Goal: Task Accomplishment & Management: Use online tool/utility

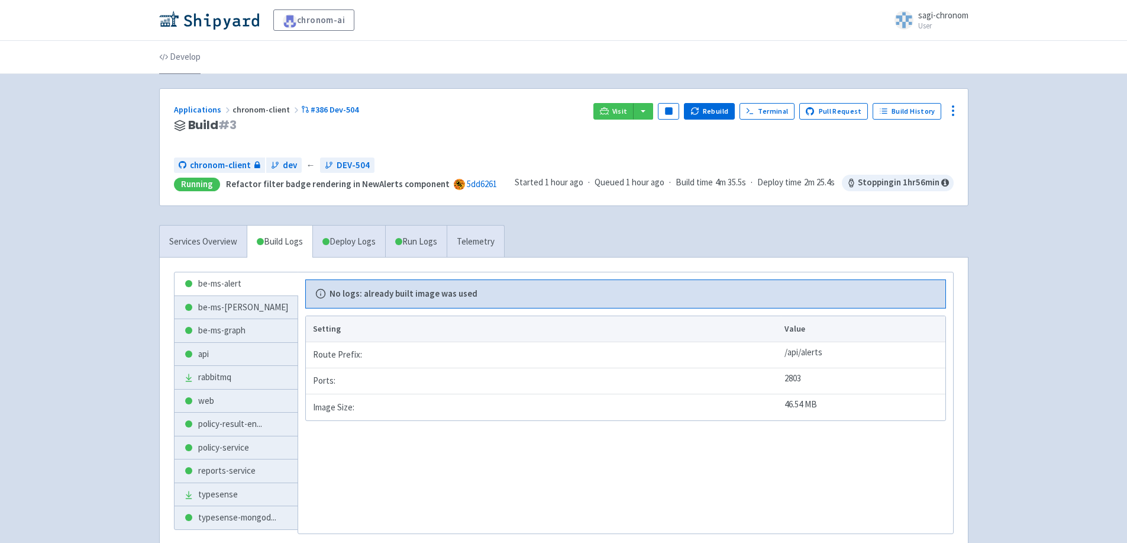
click at [183, 54] on link "Develop" at bounding box center [179, 57] width 41 height 33
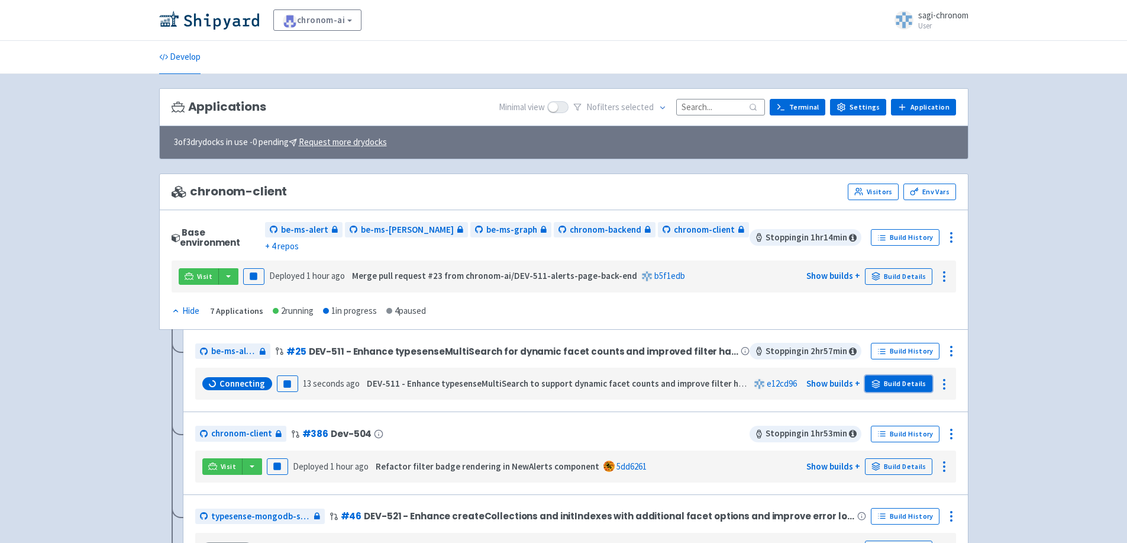
click at [900, 375] on link "Build Details" at bounding box center [898, 383] width 67 height 17
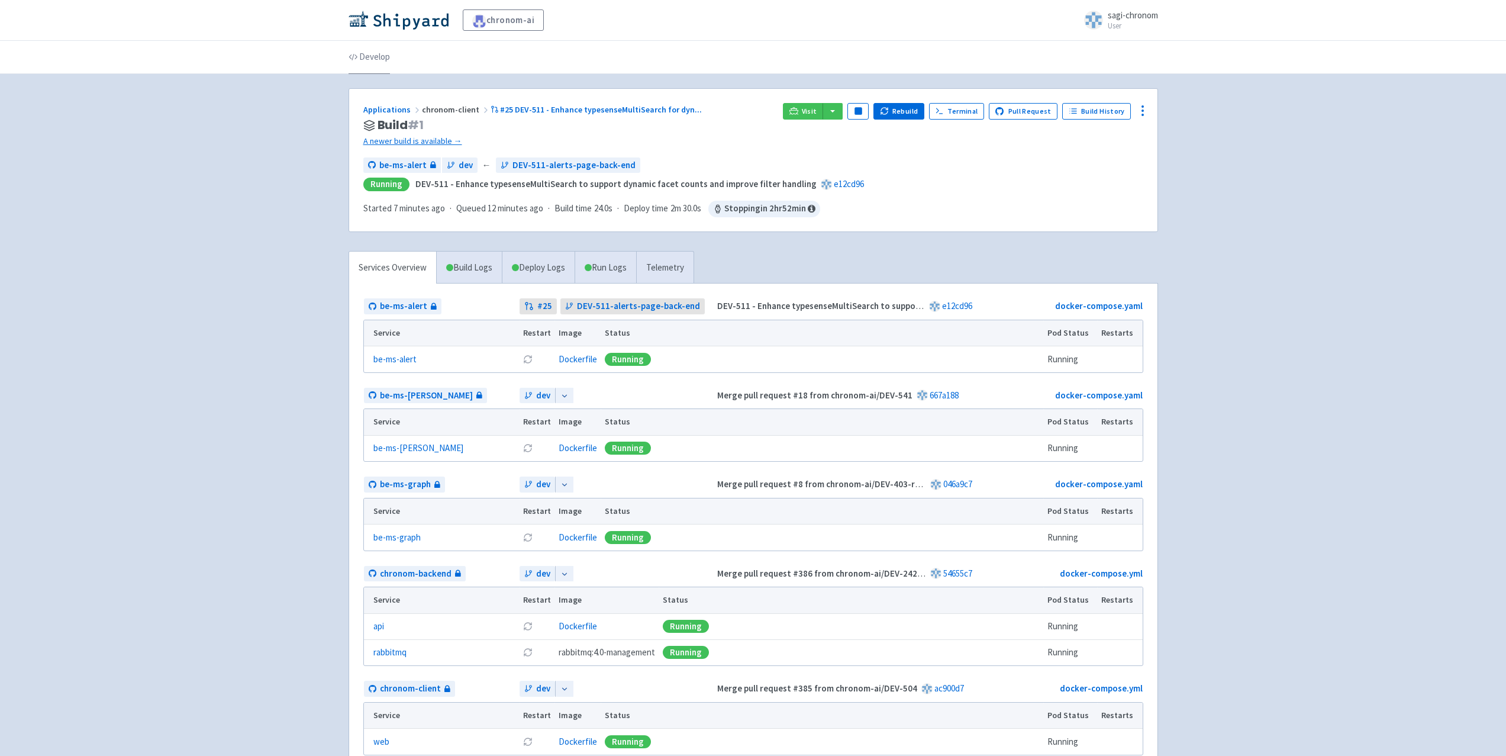
click at [356, 50] on link "Develop" at bounding box center [368, 57] width 41 height 33
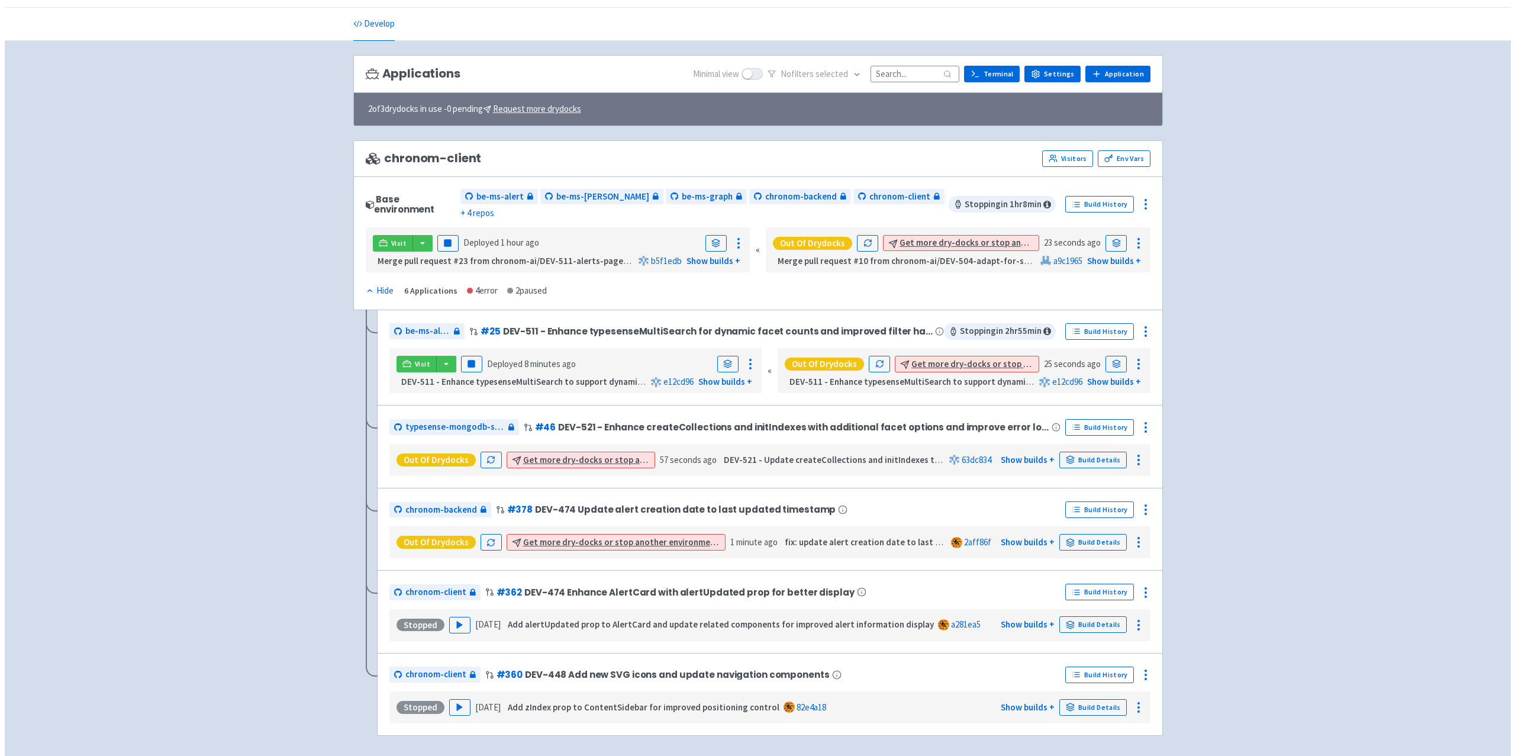
scroll to position [66, 0]
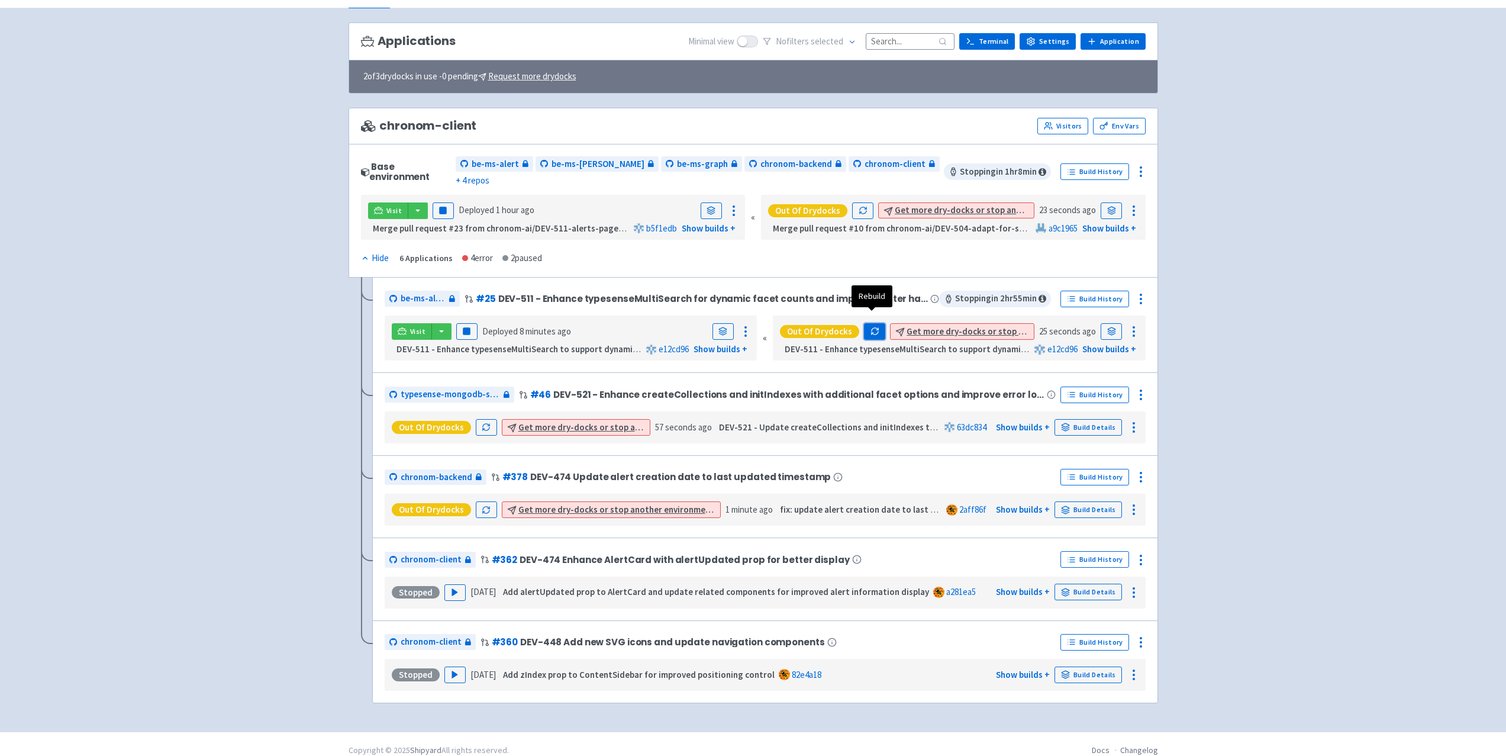
click at [872, 327] on icon "button" at bounding box center [874, 331] width 9 height 9
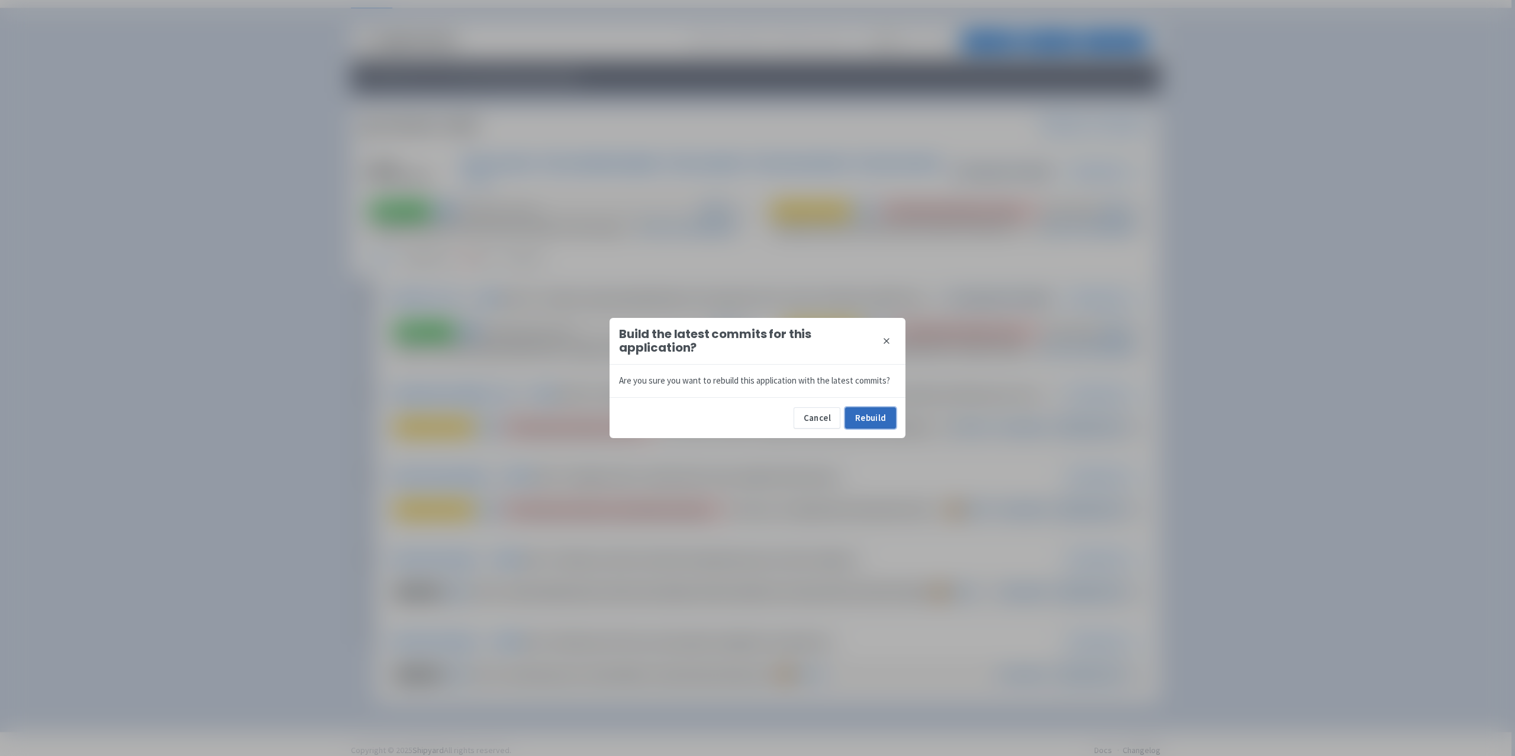
click at [870, 416] on button "Rebuild" at bounding box center [870, 417] width 51 height 21
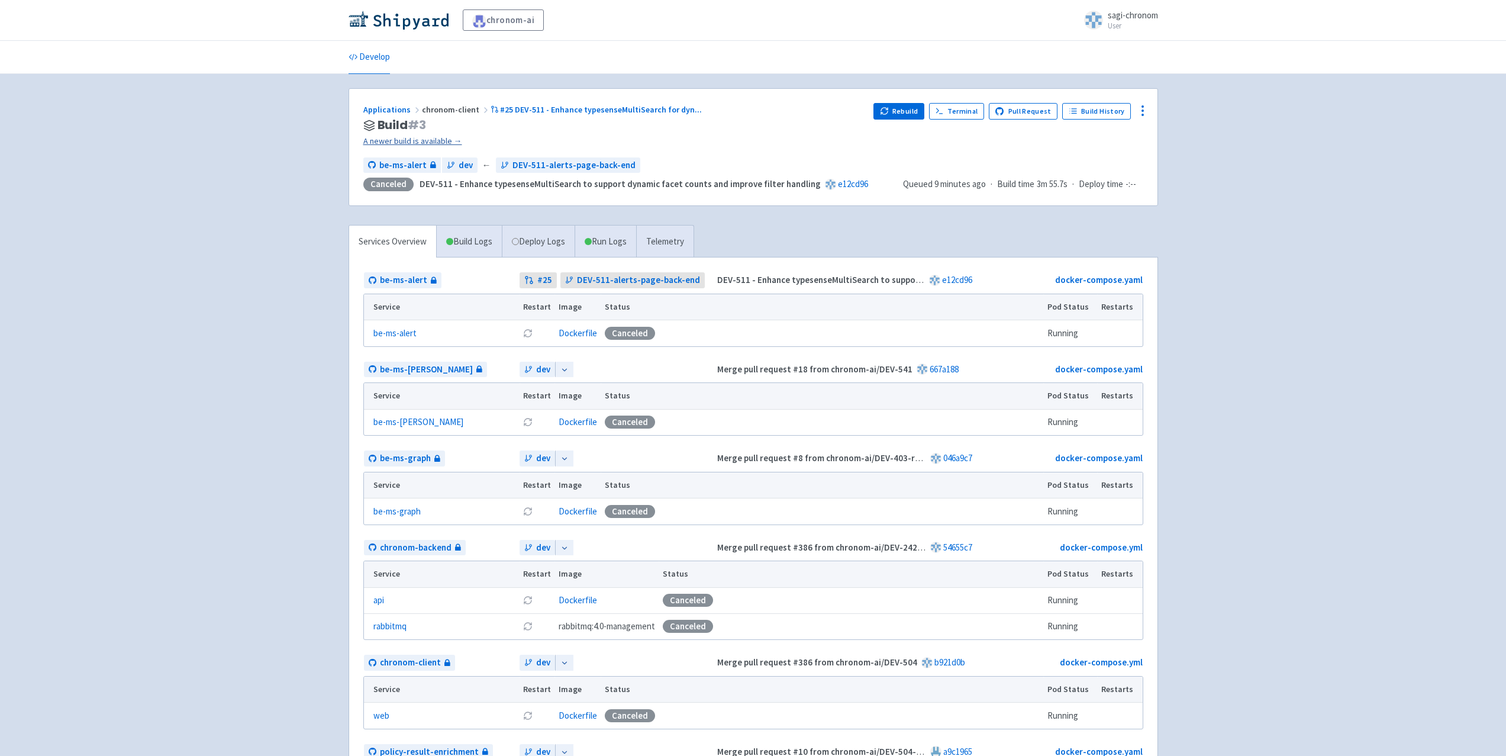
click at [383, 137] on link "A newer build is available →" at bounding box center [613, 141] width 501 height 14
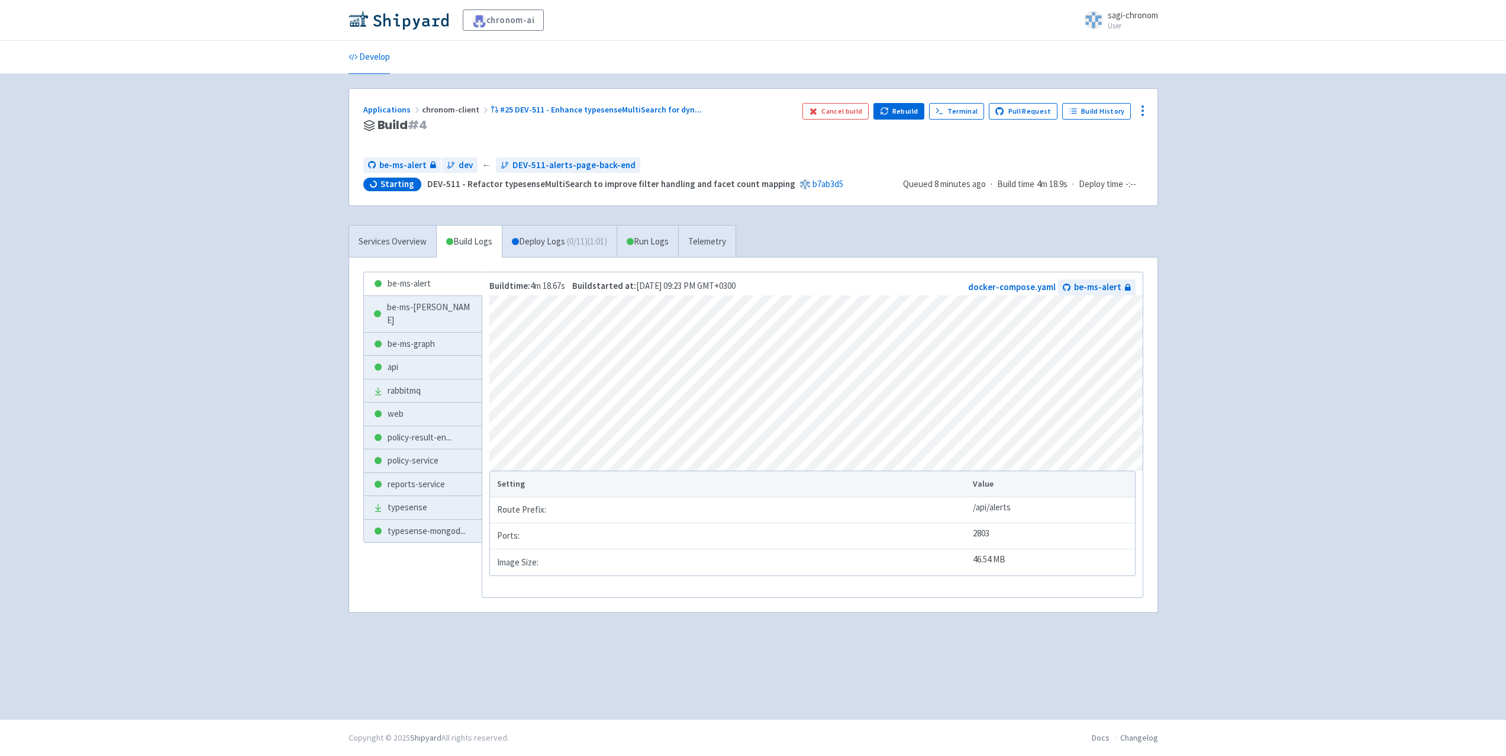
click at [598, 262] on div "be-ms-alert be-ms-cost be-ms-graph api rabbitmq web policy-result-en ... policy…" at bounding box center [753, 434] width 808 height 354
click at [595, 253] on link "Deploy Logs ( 0 / 11 ) (1:02)" at bounding box center [559, 241] width 115 height 33
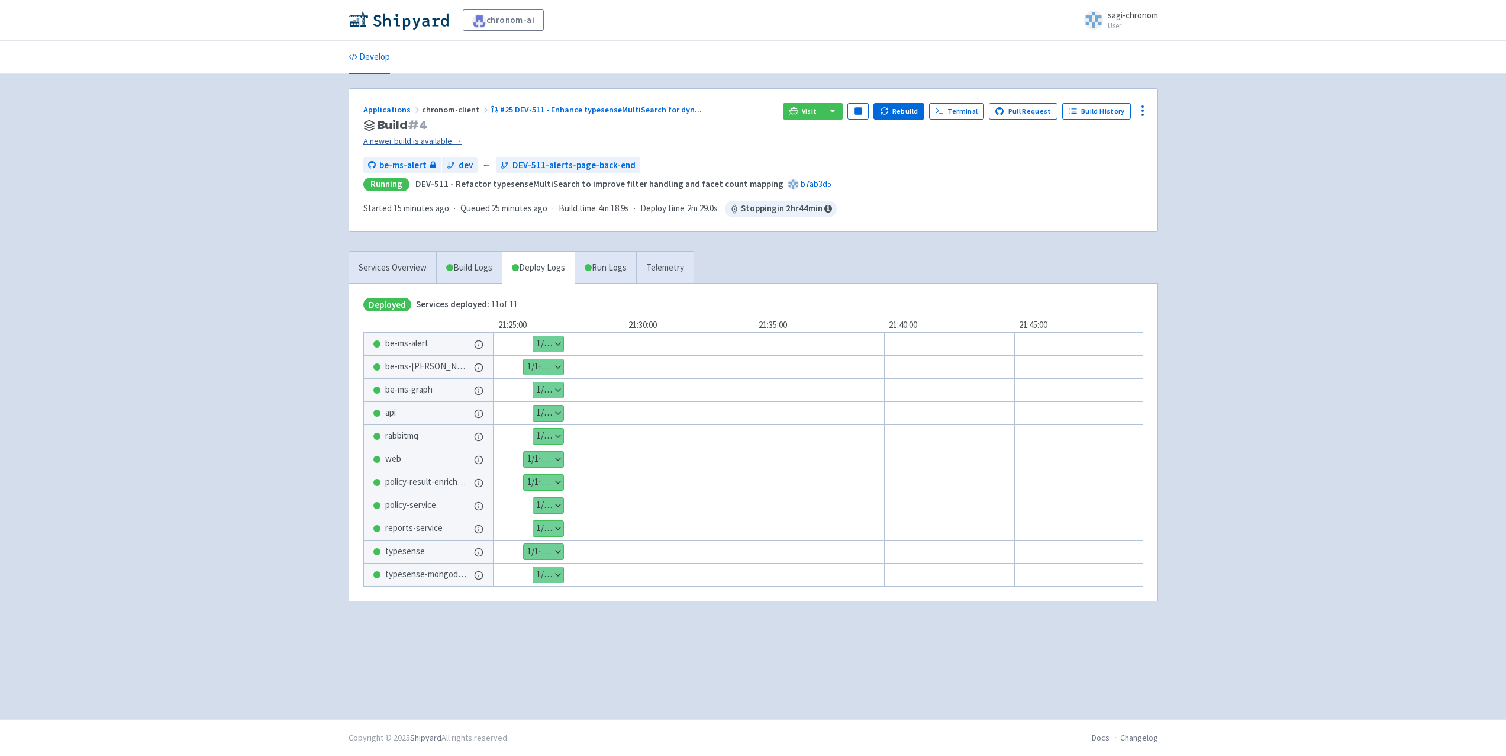
click at [389, 137] on link "A newer build is available →" at bounding box center [568, 141] width 410 height 14
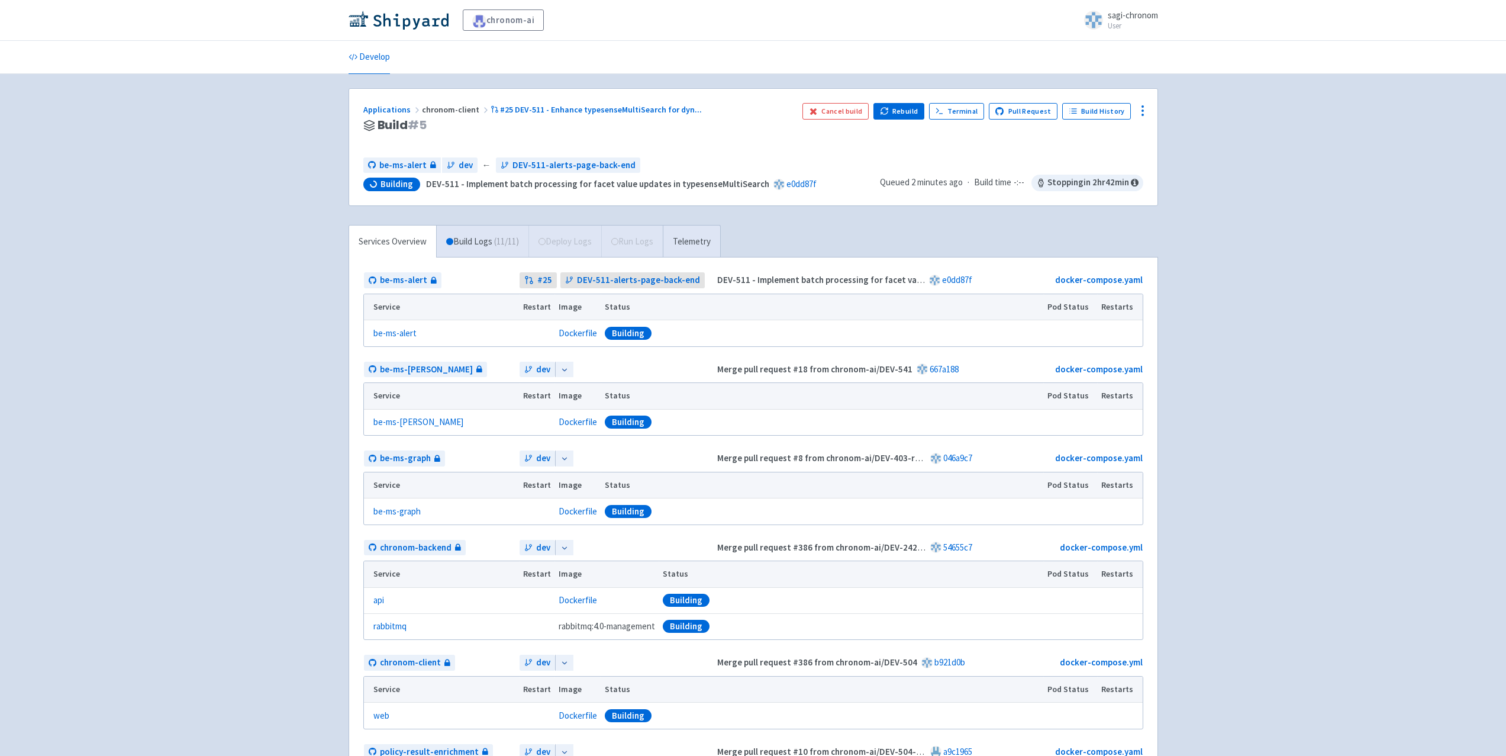
click at [414, 139] on div "Applications chronom-client #25 DEV-511 - Enhance typesenseMultiSearch for dyn …" at bounding box center [578, 125] width 430 height 45
